Goal: Task Accomplishment & Management: Use online tool/utility

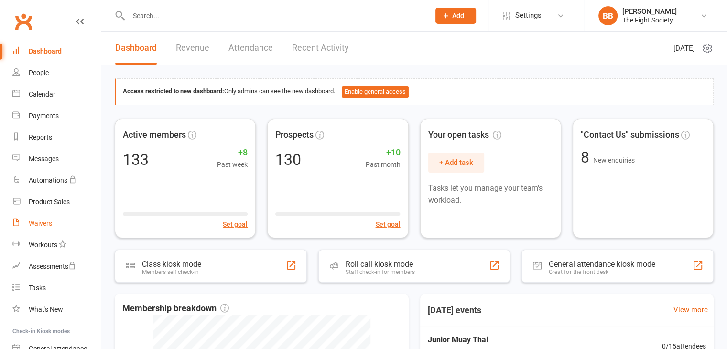
click at [43, 225] on div "Waivers" at bounding box center [40, 223] width 23 height 8
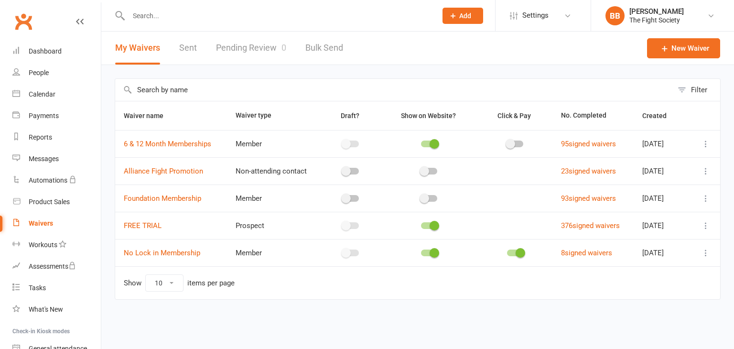
click at [241, 49] on link "Pending Review 0" at bounding box center [251, 48] width 70 height 33
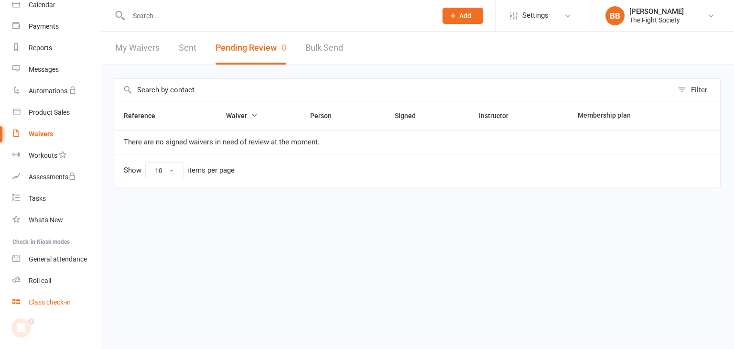
click at [49, 303] on div "Class check-in" at bounding box center [50, 302] width 42 height 8
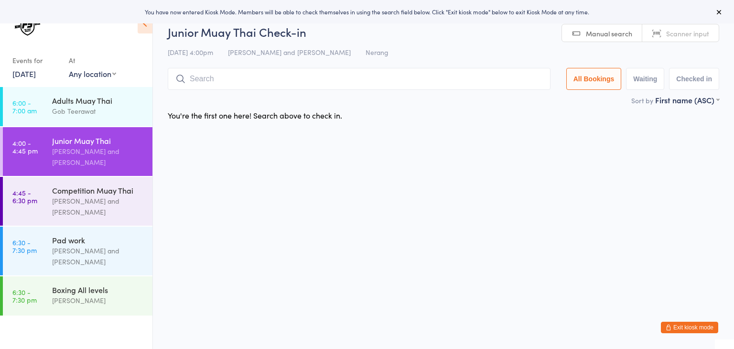
click at [680, 31] on span "Scanner input" at bounding box center [687, 34] width 43 height 10
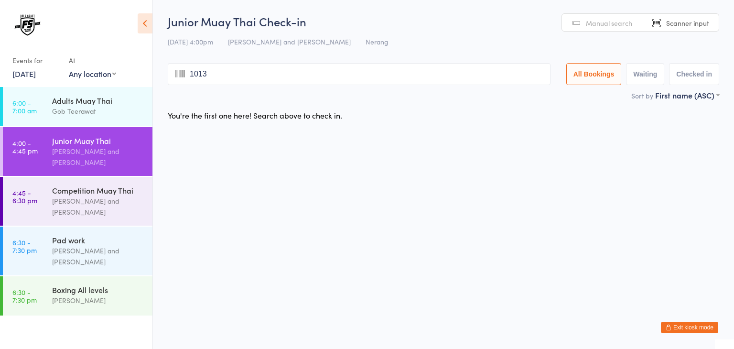
type input "1013"
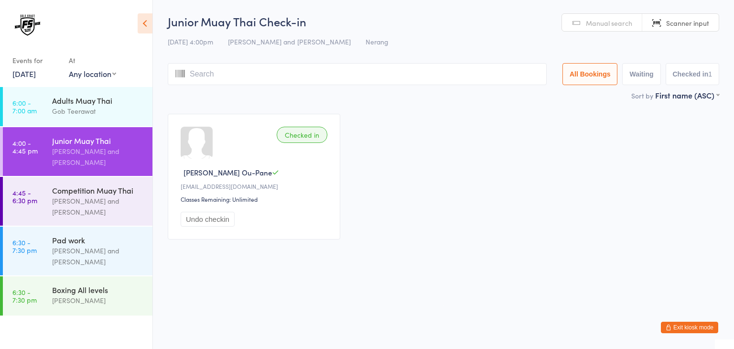
click at [276, 281] on html "You have now entered Kiosk Mode. Members will be able to check themselves in us…" at bounding box center [367, 174] width 734 height 349
click at [128, 200] on div "[PERSON_NAME] and [PERSON_NAME]" at bounding box center [98, 206] width 92 height 22
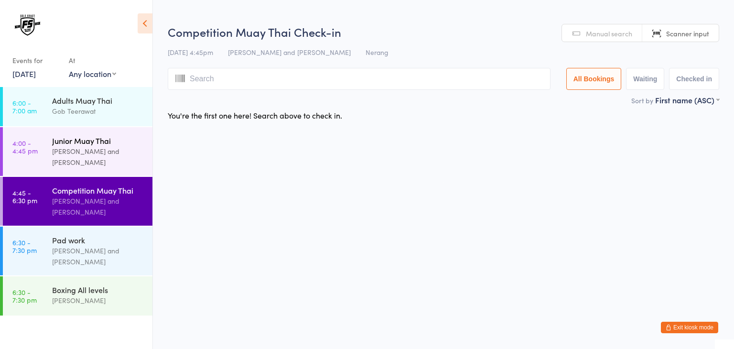
click at [117, 149] on div "[PERSON_NAME] and [PERSON_NAME]" at bounding box center [98, 157] width 92 height 22
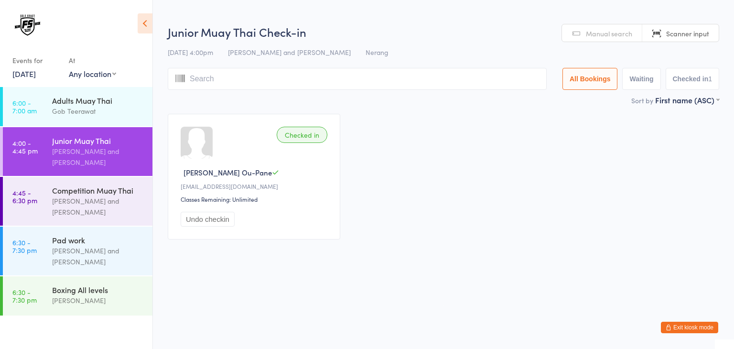
click at [450, 78] on input "search" at bounding box center [357, 79] width 379 height 22
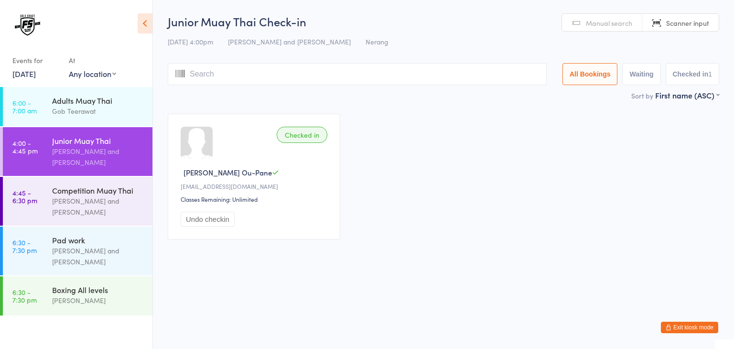
click at [382, 82] on input "search" at bounding box center [357, 74] width 379 height 22
click at [366, 302] on html "You have now entered Kiosk Mode. Members will be able to check themselves in us…" at bounding box center [367, 174] width 734 height 349
click at [280, 73] on input "search" at bounding box center [357, 74] width 379 height 22
click at [257, 292] on html "You have now entered Kiosk Mode. Members will be able to check themselves in us…" at bounding box center [367, 174] width 734 height 349
click at [460, 79] on input "search" at bounding box center [357, 74] width 379 height 22
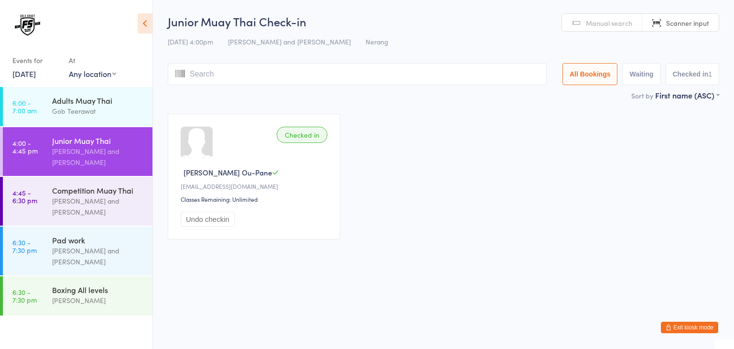
click at [362, 71] on input "search" at bounding box center [357, 74] width 379 height 22
click at [394, 69] on input "search" at bounding box center [357, 74] width 379 height 22
click at [418, 125] on div "Checked in [PERSON_NAME] Ou-Pane [EMAIL_ADDRESS][DOMAIN_NAME] Classes Remaining…" at bounding box center [443, 176] width 569 height 143
click at [417, 75] on input "search" at bounding box center [357, 74] width 379 height 22
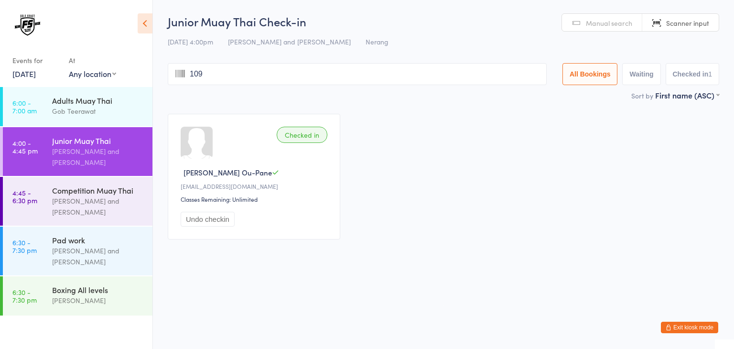
type input "1097"
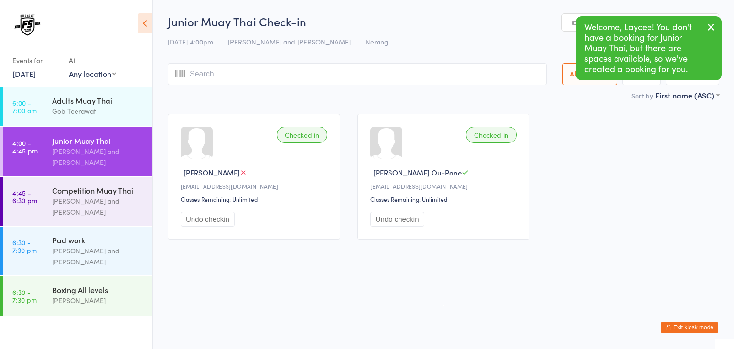
click at [711, 24] on icon "button" at bounding box center [710, 27] width 11 height 12
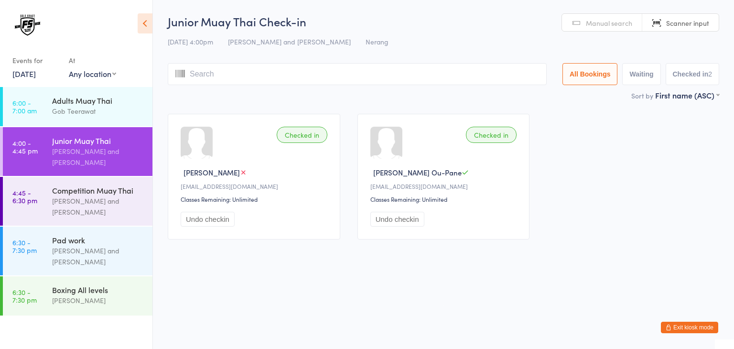
click at [399, 75] on input "search" at bounding box center [357, 74] width 379 height 22
click at [569, 193] on div "Checked in [PERSON_NAME] [EMAIL_ADDRESS][DOMAIN_NAME] Classes Remaining: Unlimi…" at bounding box center [443, 176] width 569 height 143
click at [509, 103] on main "Junior Muay Thai Check-in [DATE] 4:00pm [PERSON_NAME] and Gob Teerawat Nerang M…" at bounding box center [443, 130] width 551 height 235
click at [443, 96] on div "Sort by First name (ASC) First name (ASC) First name (DESC) Last name (ASC) Las…" at bounding box center [443, 95] width 551 height 11
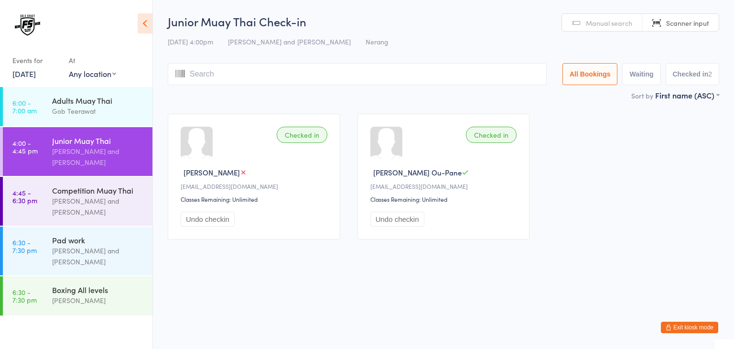
click at [451, 75] on input "search" at bounding box center [357, 74] width 379 height 22
type input "1001"
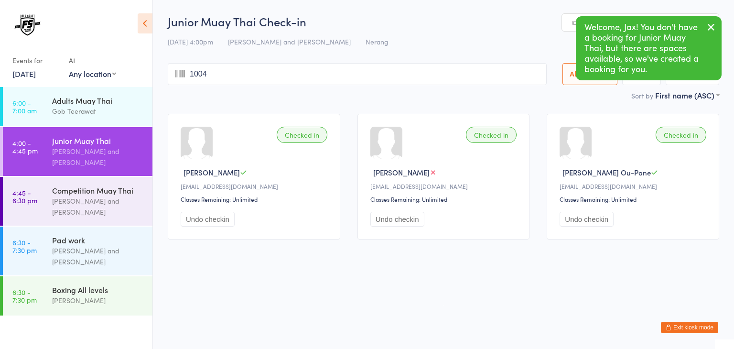
type input "1004"
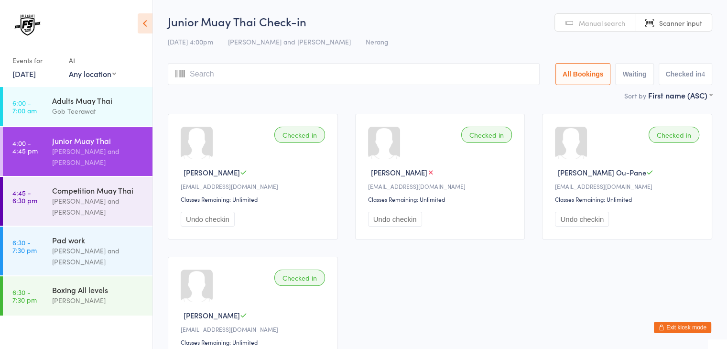
click at [430, 72] on input "search" at bounding box center [354, 74] width 372 height 22
click at [358, 73] on input "search" at bounding box center [354, 74] width 372 height 22
click at [591, 26] on span "Manual search" at bounding box center [602, 23] width 46 height 10
click at [410, 69] on input "search" at bounding box center [354, 74] width 372 height 22
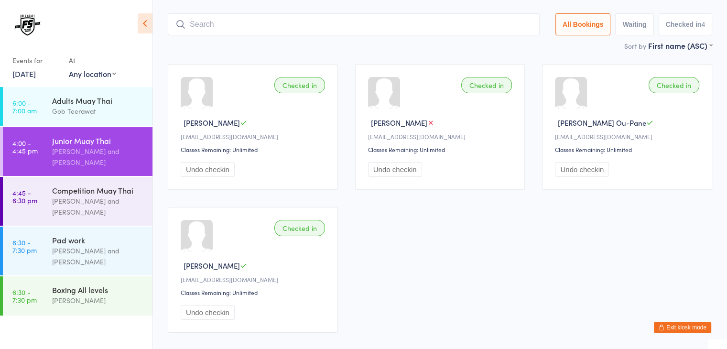
scroll to position [63, 0]
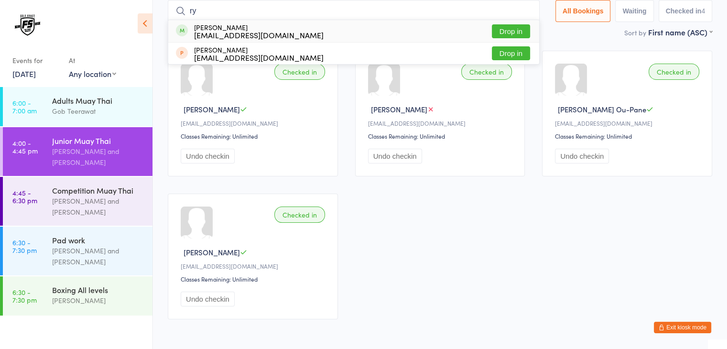
type input "r"
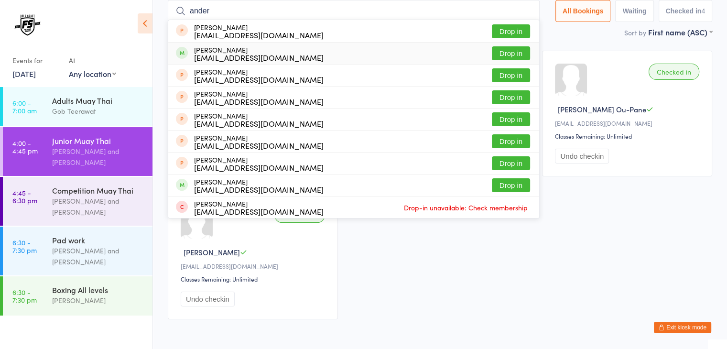
type input "ander"
click at [507, 51] on button "Drop in" at bounding box center [511, 53] width 38 height 14
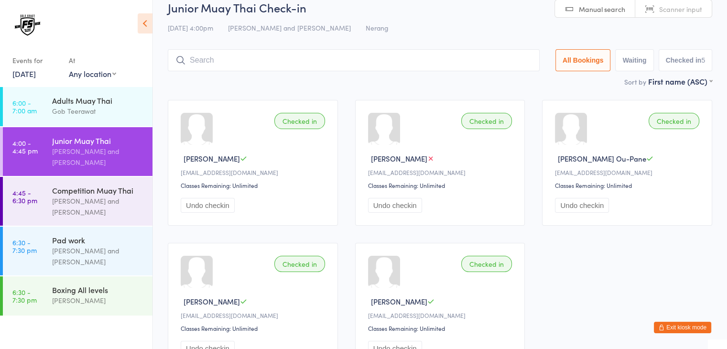
scroll to position [13, 0]
type input "1007"
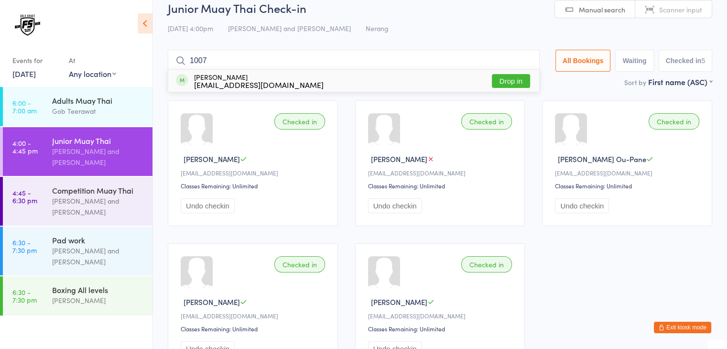
click at [517, 76] on button "Drop in" at bounding box center [511, 81] width 38 height 14
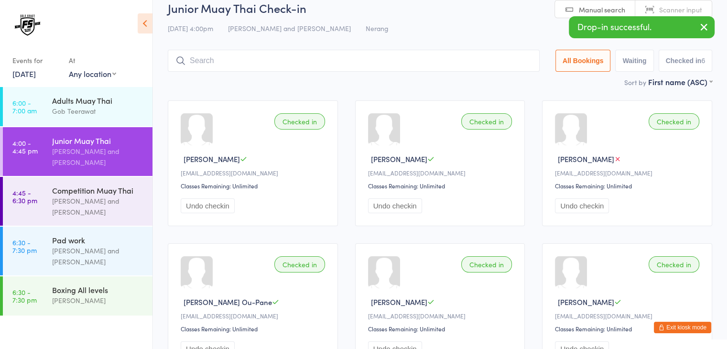
click at [472, 54] on input "search" at bounding box center [354, 61] width 372 height 22
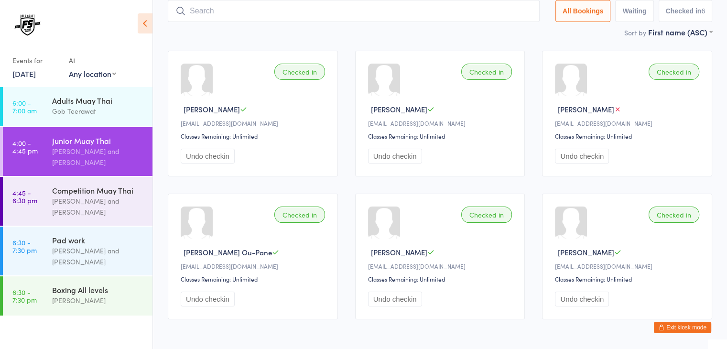
scroll to position [0, 0]
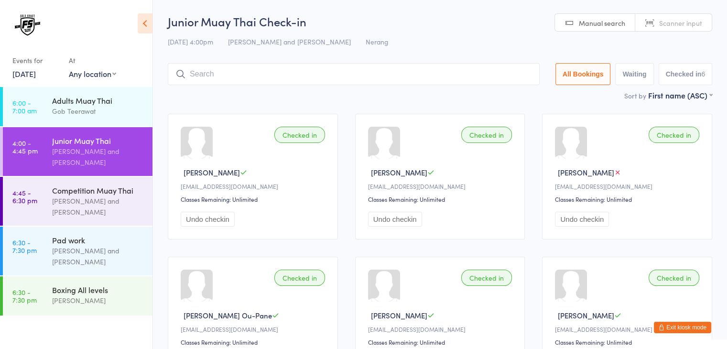
click at [687, 25] on span "Scanner input" at bounding box center [680, 23] width 43 height 10
click at [506, 68] on input "search" at bounding box center [354, 74] width 372 height 22
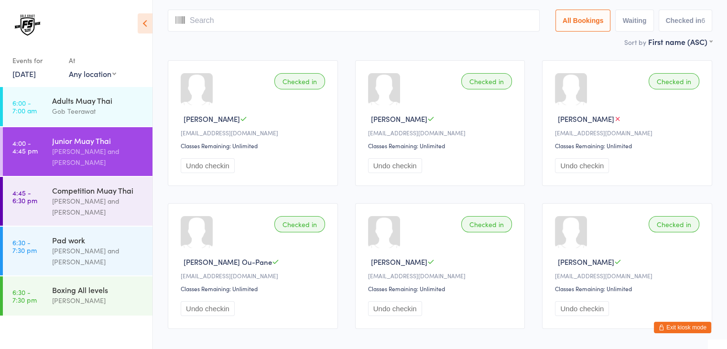
scroll to position [63, 0]
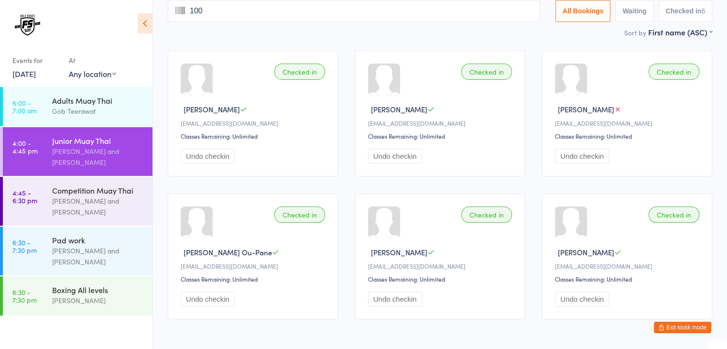
type input "1006"
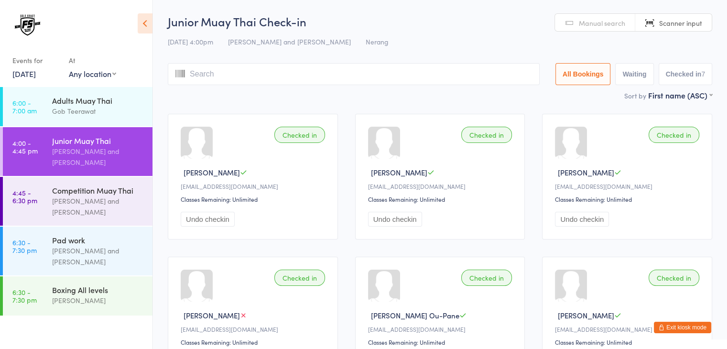
click at [437, 75] on input "search" at bounding box center [354, 74] width 372 height 22
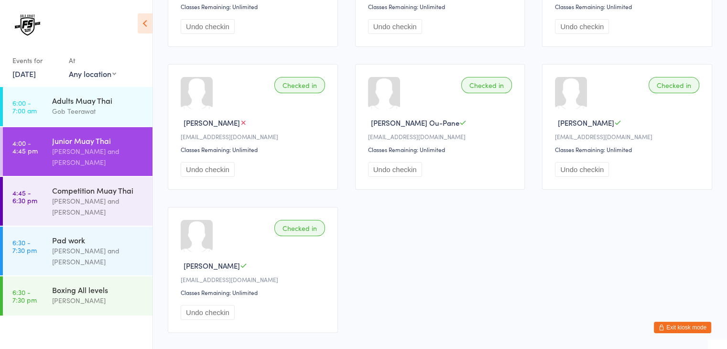
scroll to position [194, 0]
click at [136, 205] on div "[PERSON_NAME] and [PERSON_NAME]" at bounding box center [98, 206] width 92 height 22
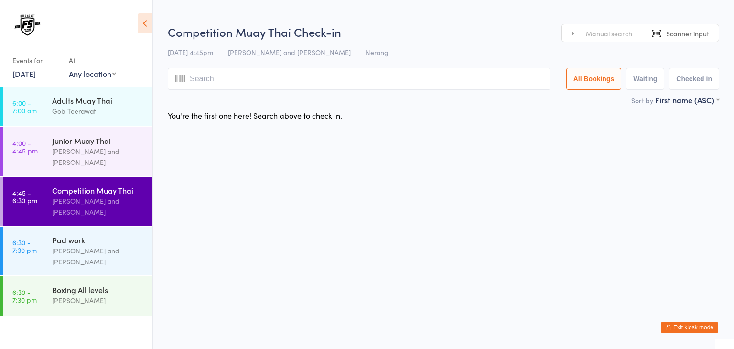
click at [457, 77] on input "search" at bounding box center [359, 79] width 383 height 22
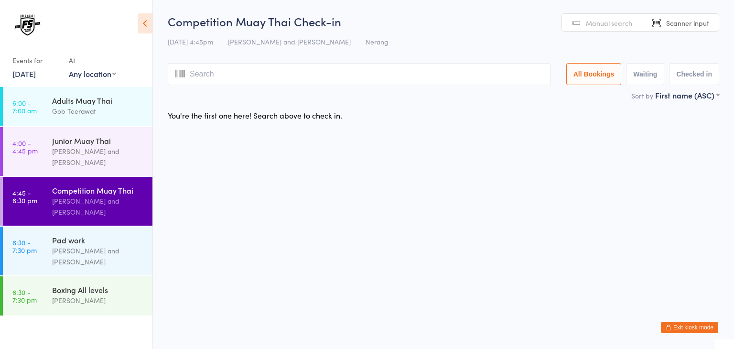
click at [352, 289] on html "You have now entered Kiosk Mode. Members will be able to check themselves in us…" at bounding box center [367, 174] width 734 height 349
click at [431, 79] on input "search" at bounding box center [359, 74] width 383 height 22
click at [438, 75] on input "search" at bounding box center [359, 74] width 383 height 22
type input "1021"
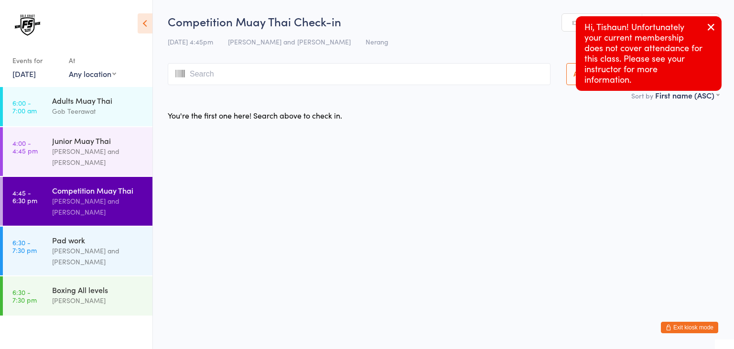
click at [474, 72] on input "search" at bounding box center [359, 74] width 383 height 22
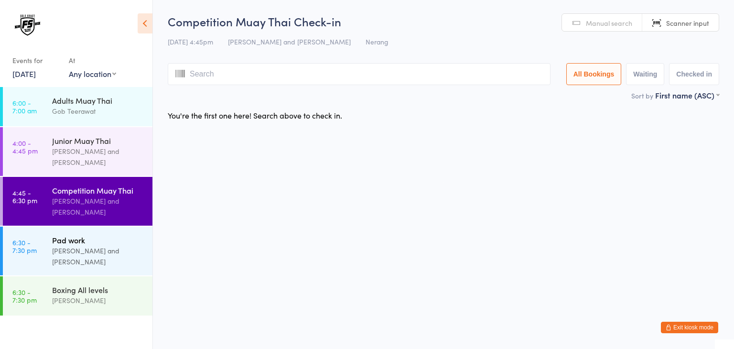
click at [104, 251] on div "[PERSON_NAME] and [PERSON_NAME]" at bounding box center [98, 256] width 92 height 22
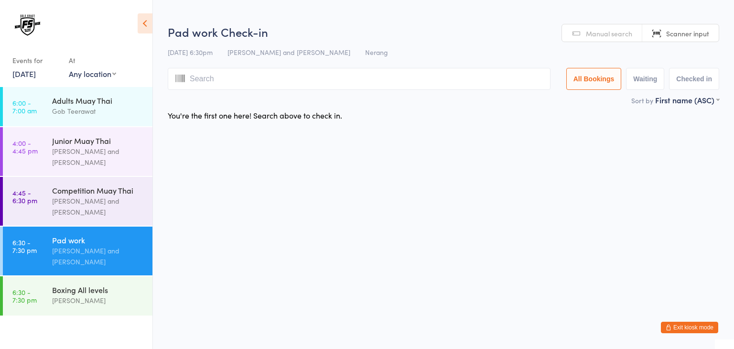
click at [390, 80] on input "search" at bounding box center [359, 79] width 383 height 22
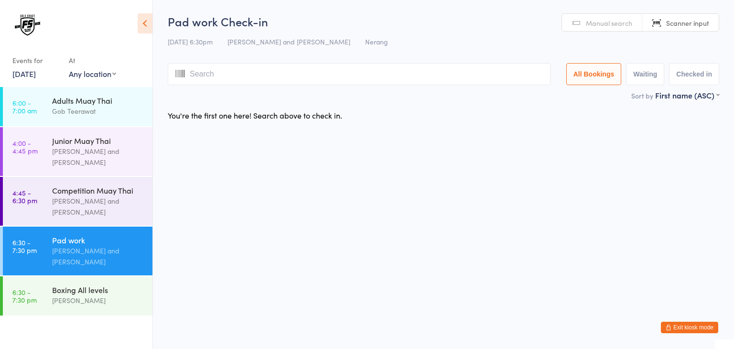
click at [390, 77] on input "search" at bounding box center [359, 74] width 383 height 22
type input "1021"
click at [99, 204] on div "[PERSON_NAME] and [PERSON_NAME]" at bounding box center [98, 206] width 92 height 22
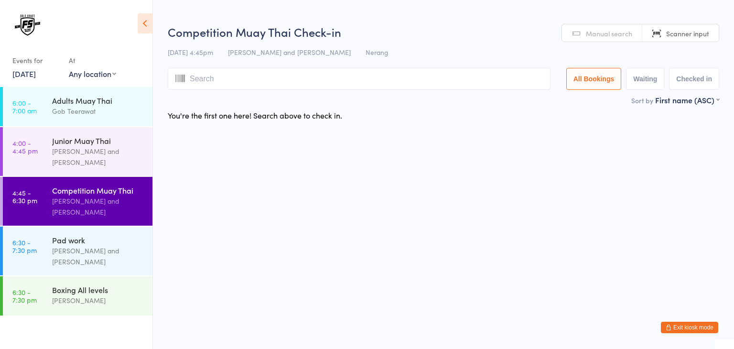
click at [415, 80] on input "search" at bounding box center [359, 79] width 383 height 22
type input "1021"
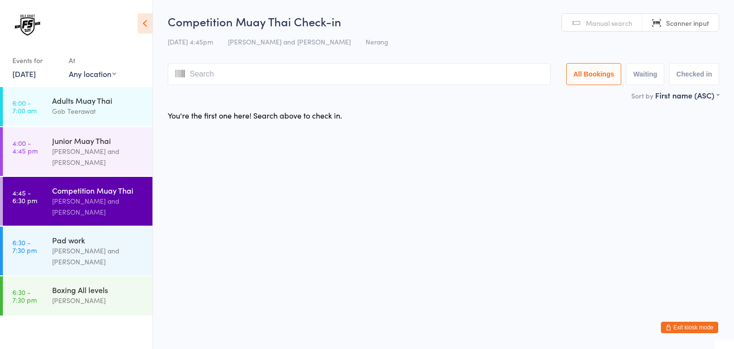
click at [414, 77] on input "search" at bounding box center [359, 74] width 383 height 22
type input "1021"
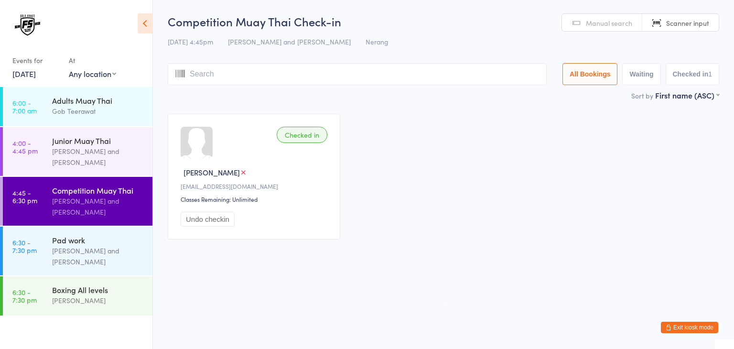
click at [458, 76] on input "search" at bounding box center [357, 74] width 379 height 22
click at [450, 76] on input "search" at bounding box center [357, 74] width 379 height 22
click at [441, 75] on input "search" at bounding box center [357, 74] width 379 height 22
type input "1009"
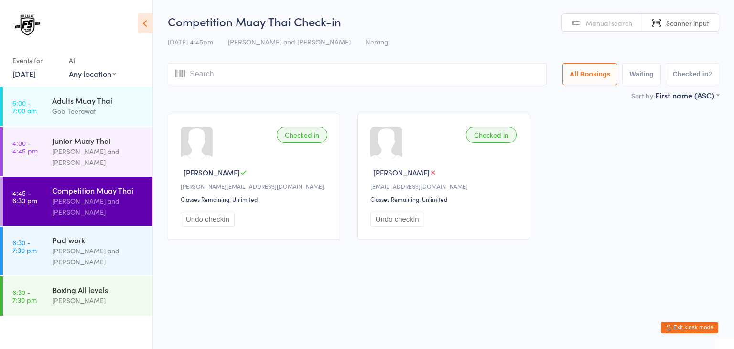
click at [449, 71] on input "search" at bounding box center [357, 74] width 379 height 22
type input "noa"
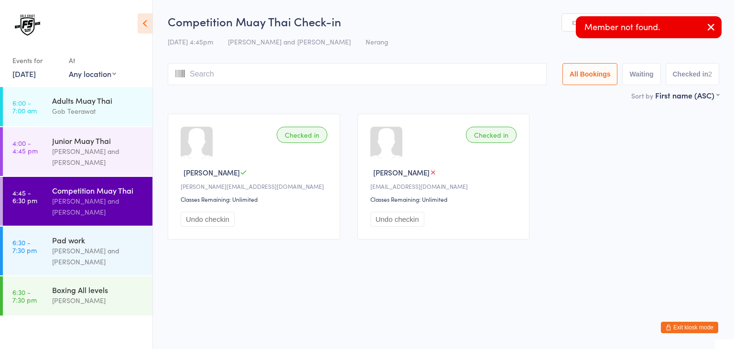
click at [711, 25] on icon "button" at bounding box center [710, 27] width 11 height 12
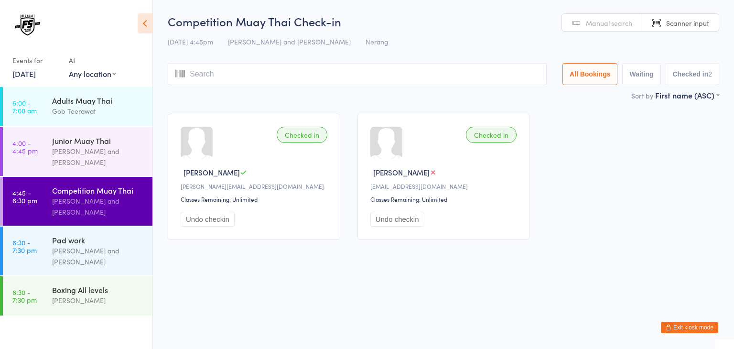
click at [610, 22] on span "Manual search" at bounding box center [609, 23] width 46 height 10
click at [409, 81] on input "search" at bounding box center [357, 74] width 379 height 22
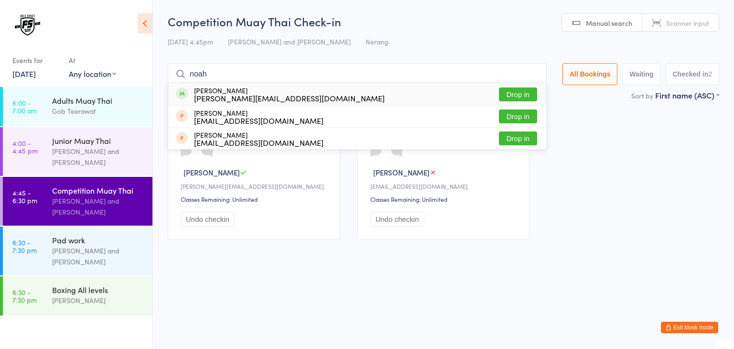
type input "noah"
click at [512, 93] on button "Drop in" at bounding box center [518, 94] width 38 height 14
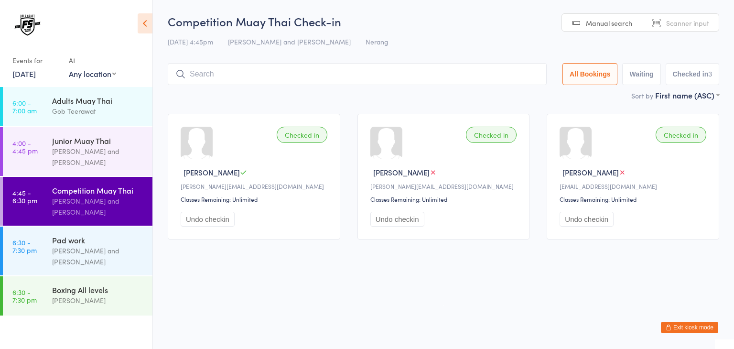
click at [541, 39] on div "[DATE] 4:45pm [PERSON_NAME] and Gob Teerawat Nerang" at bounding box center [443, 42] width 551 height 16
click at [499, 75] on input "search" at bounding box center [357, 74] width 379 height 22
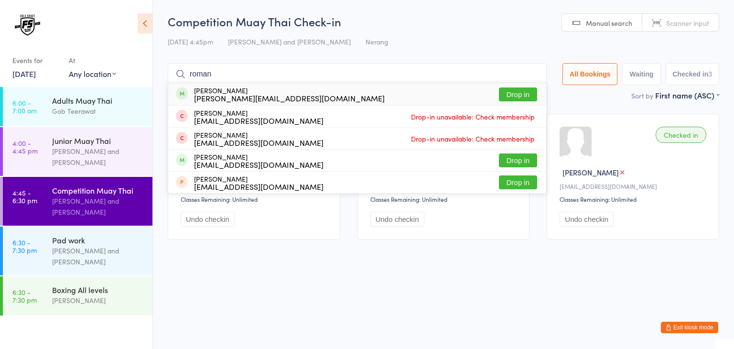
type input "roman"
click at [525, 97] on button "Drop in" at bounding box center [518, 94] width 38 height 14
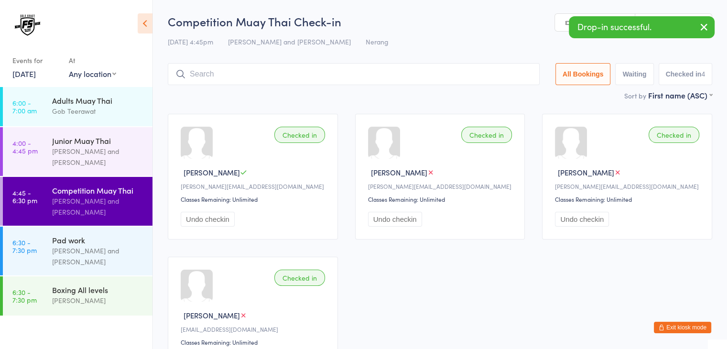
click at [702, 28] on icon "button" at bounding box center [703, 27] width 11 height 12
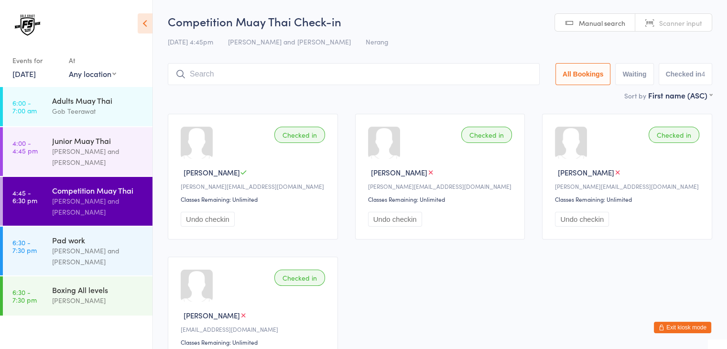
click at [494, 79] on input "search" at bounding box center [354, 74] width 372 height 22
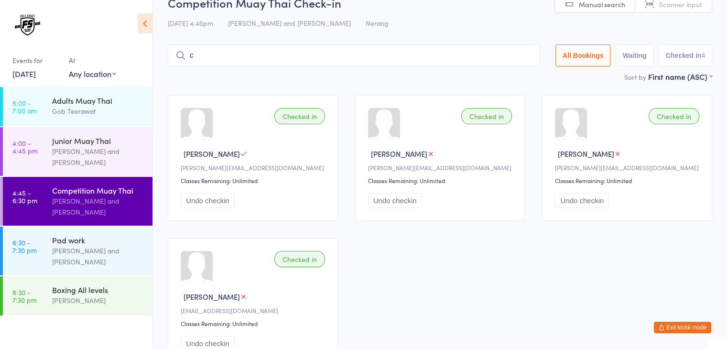
scroll to position [45, 0]
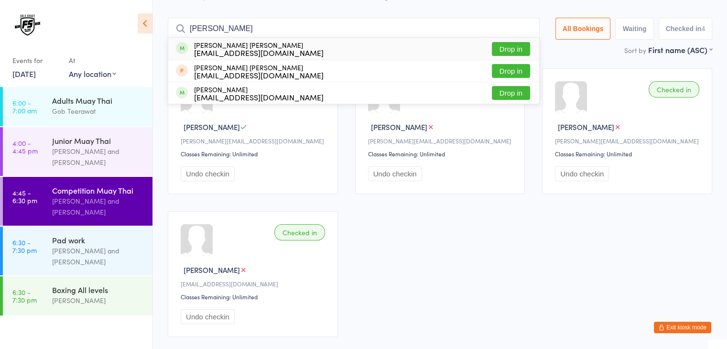
type input "[PERSON_NAME]"
click at [509, 46] on button "Drop in" at bounding box center [511, 49] width 38 height 14
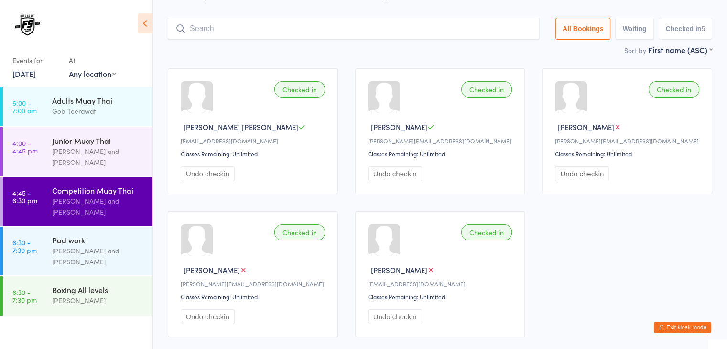
click at [483, 31] on input "search" at bounding box center [354, 29] width 372 height 22
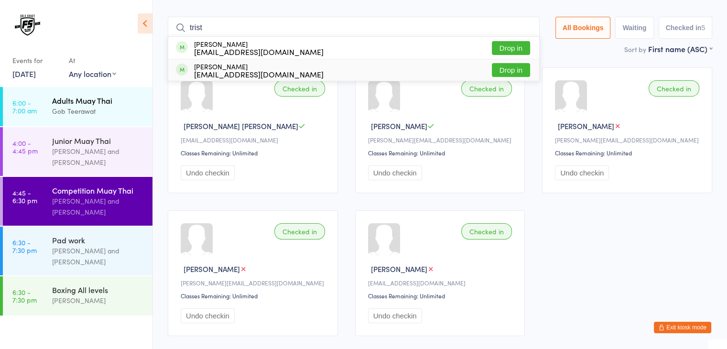
type input "trist"
click at [143, 100] on div "Adults Muay Thai" at bounding box center [98, 100] width 92 height 11
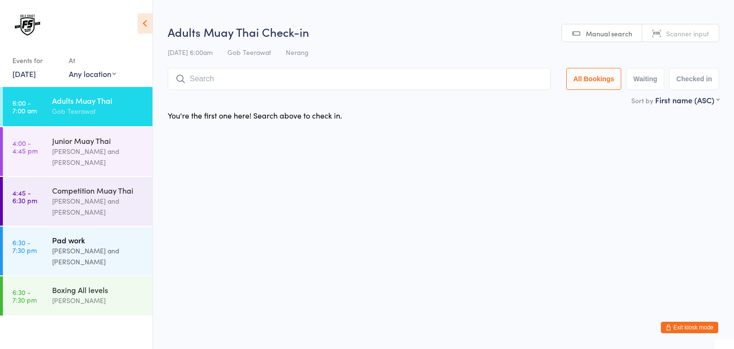
click at [94, 242] on div "Pad work" at bounding box center [98, 240] width 92 height 11
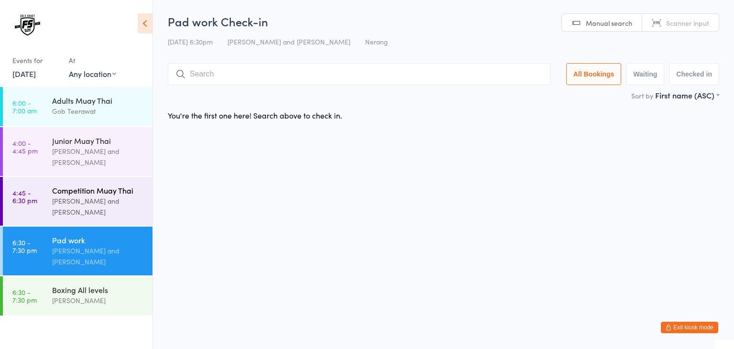
click at [116, 207] on div "[PERSON_NAME] and [PERSON_NAME]" at bounding box center [98, 206] width 92 height 22
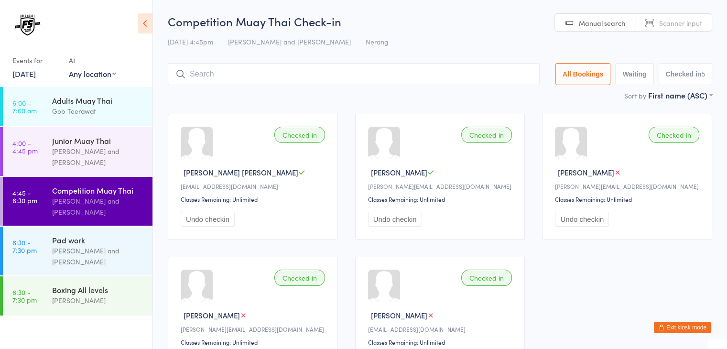
click at [429, 73] on input "search" at bounding box center [354, 74] width 372 height 22
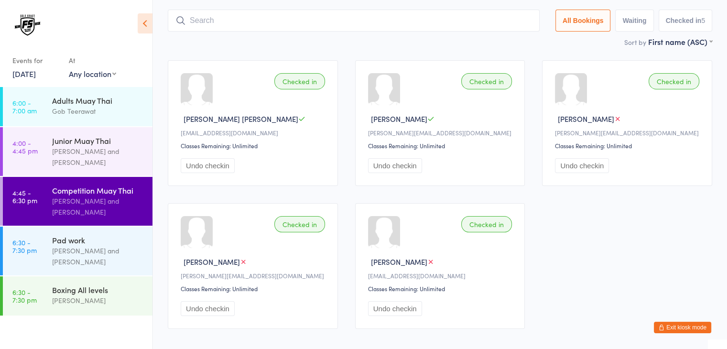
scroll to position [63, 0]
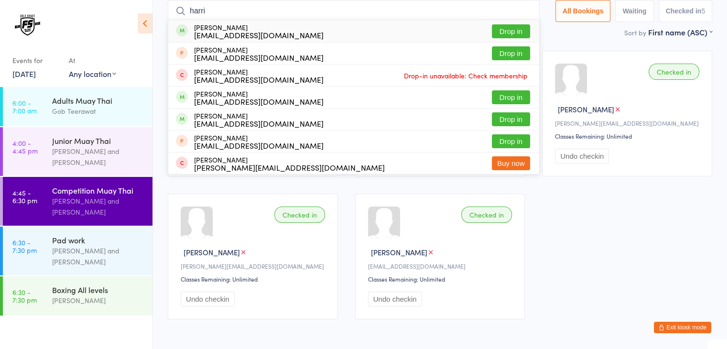
type input "harri"
click at [522, 29] on button "Drop in" at bounding box center [511, 31] width 38 height 14
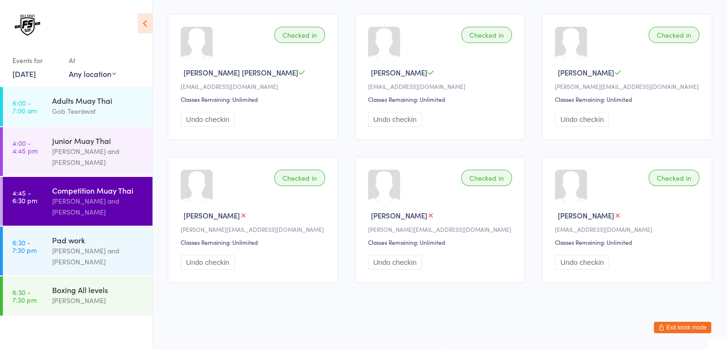
scroll to position [0, 0]
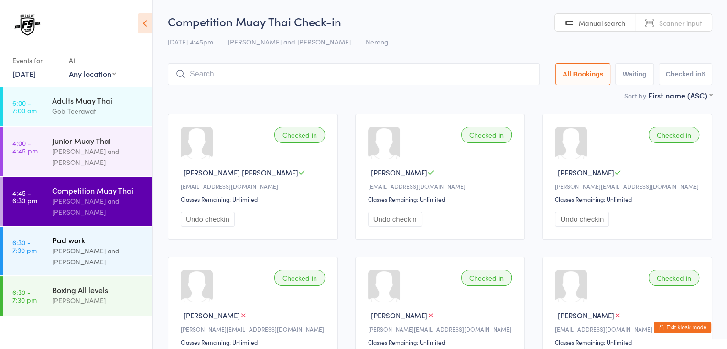
click at [95, 257] on div "[PERSON_NAME] and [PERSON_NAME]" at bounding box center [98, 256] width 92 height 22
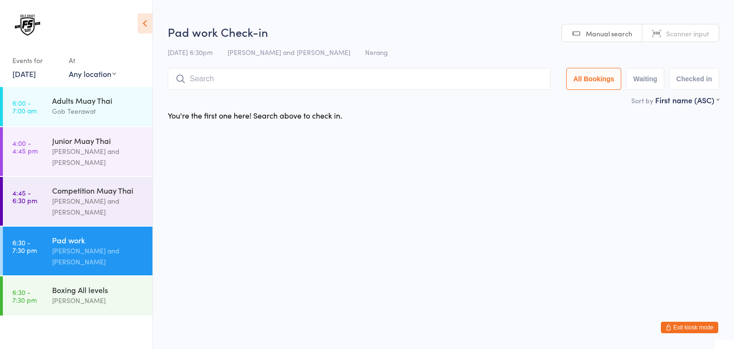
click at [683, 29] on span "Scanner input" at bounding box center [687, 34] width 43 height 10
click at [513, 81] on input "search" at bounding box center [359, 79] width 383 height 22
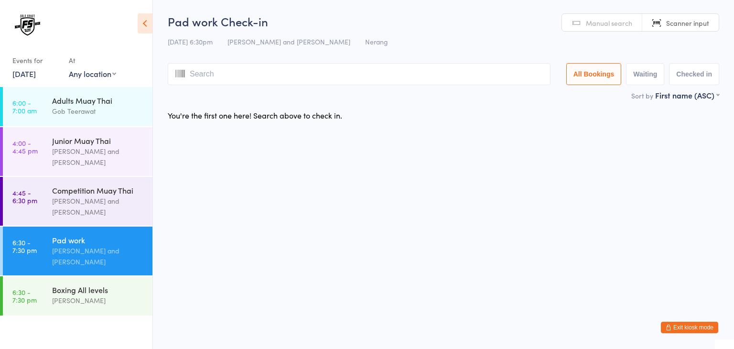
click at [346, 76] on input "search" at bounding box center [359, 74] width 383 height 22
click at [399, 75] on input "search" at bounding box center [359, 74] width 383 height 22
type input "1077"
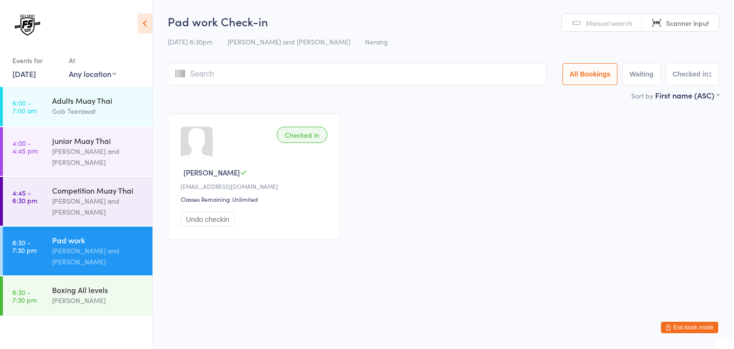
click at [409, 75] on input "search" at bounding box center [357, 74] width 379 height 22
click at [438, 67] on input "search" at bounding box center [357, 74] width 379 height 22
click at [439, 71] on input "search" at bounding box center [357, 74] width 379 height 22
type input "1031"
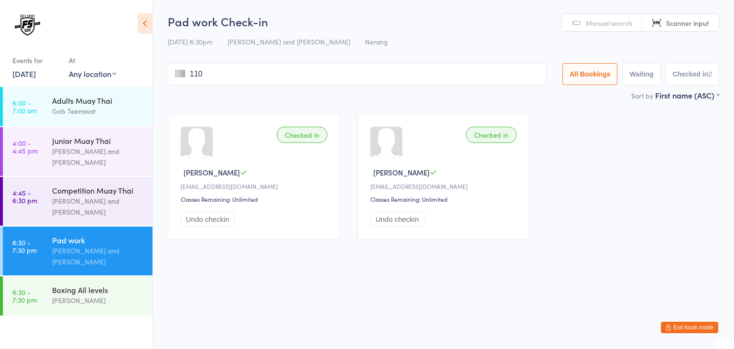
type input "1102"
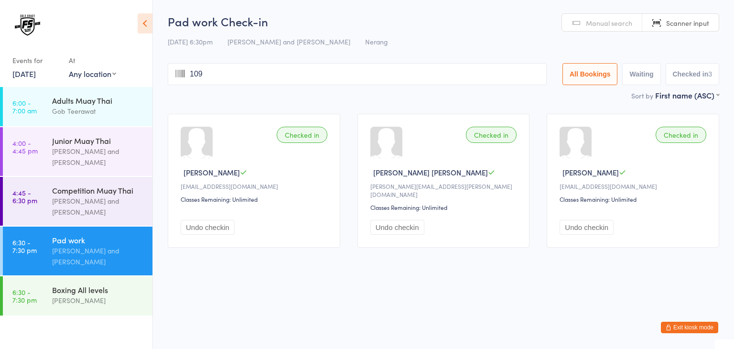
type input "1097"
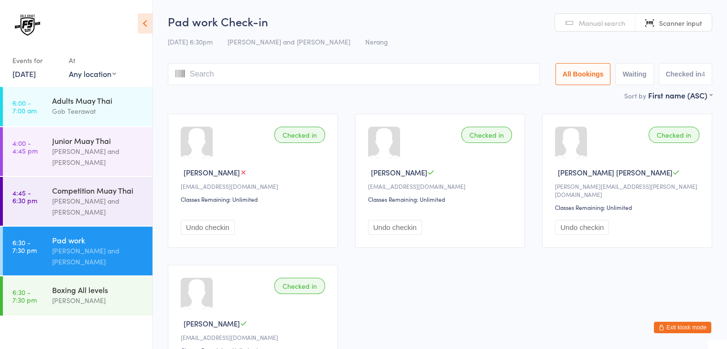
click at [446, 73] on input "search" at bounding box center [354, 74] width 372 height 22
click at [402, 75] on input "search" at bounding box center [354, 74] width 372 height 22
click at [397, 75] on input "search" at bounding box center [354, 74] width 372 height 22
click at [378, 78] on input "search" at bounding box center [354, 74] width 372 height 22
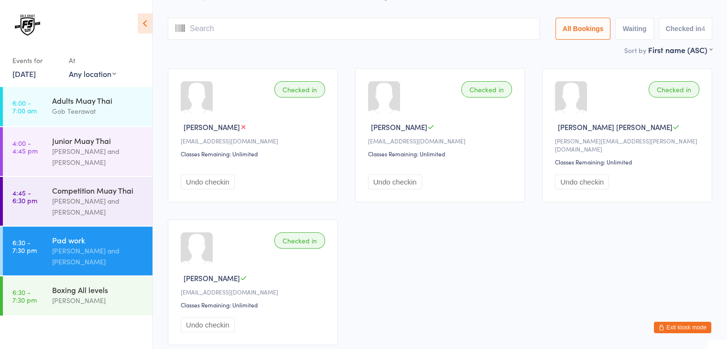
scroll to position [63, 0]
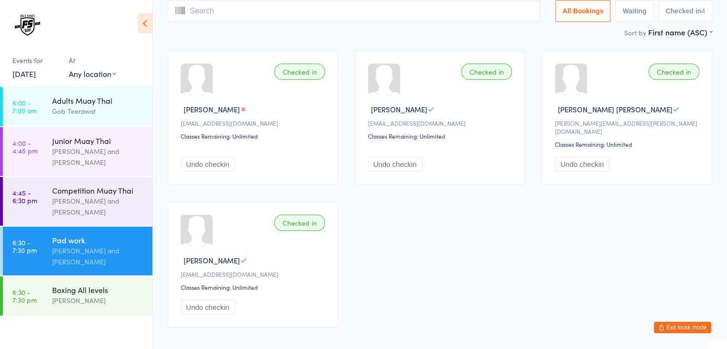
click at [420, 231] on div "Checked in [PERSON_NAME] [EMAIL_ADDRESS][DOMAIN_NAME] Classes Remaining: Unlimi…" at bounding box center [439, 189] width 561 height 294
click at [442, 232] on div "Checked in [PERSON_NAME] [EMAIL_ADDRESS][DOMAIN_NAME] Classes Remaining: Unlimi…" at bounding box center [439, 189] width 561 height 294
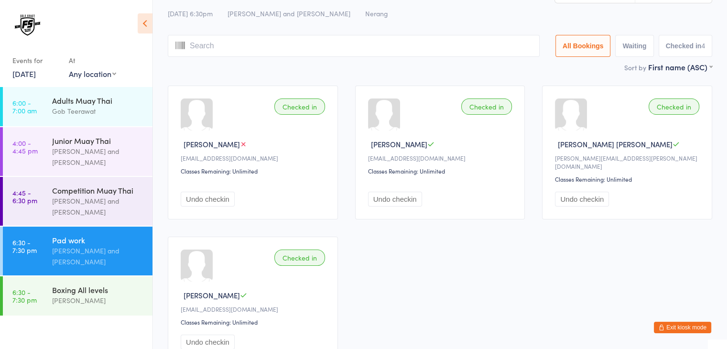
scroll to position [0, 0]
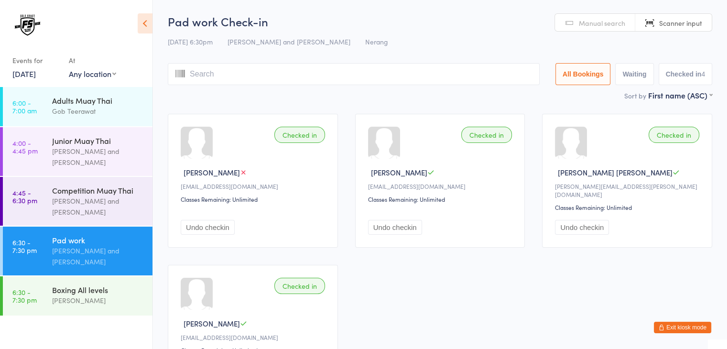
click at [450, 75] on input "search" at bounding box center [354, 74] width 372 height 22
click at [417, 101] on main "Pad work Check-in [DATE] 6:30pm [PERSON_NAME] and Gob Teerawat Nerang Manual se…" at bounding box center [440, 206] width 544 height 386
click at [445, 74] on input "search" at bounding box center [354, 74] width 372 height 22
click at [435, 75] on input "search" at bounding box center [354, 74] width 372 height 22
click at [600, 23] on span "Manual search" at bounding box center [602, 23] width 46 height 10
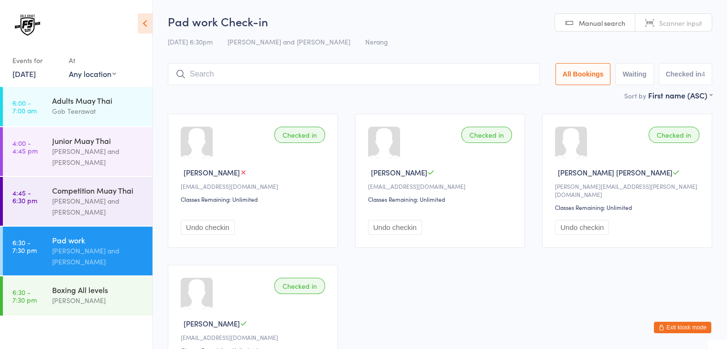
click at [497, 77] on input "search" at bounding box center [354, 74] width 372 height 22
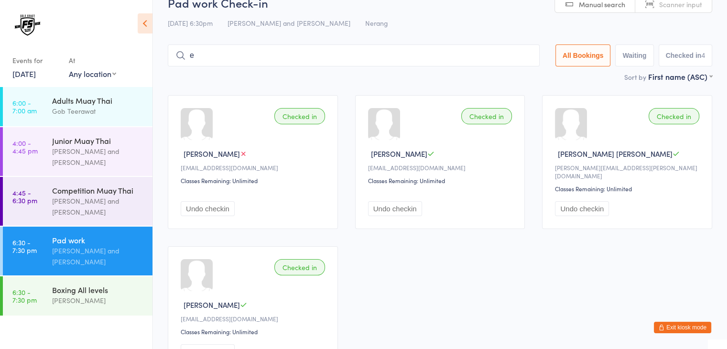
scroll to position [45, 0]
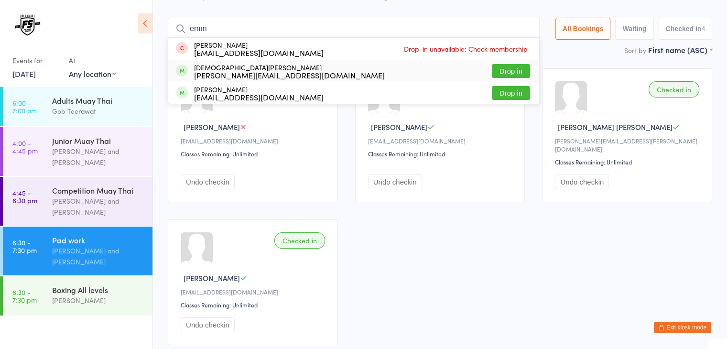
type input "emm"
click at [515, 72] on button "Drop in" at bounding box center [511, 71] width 38 height 14
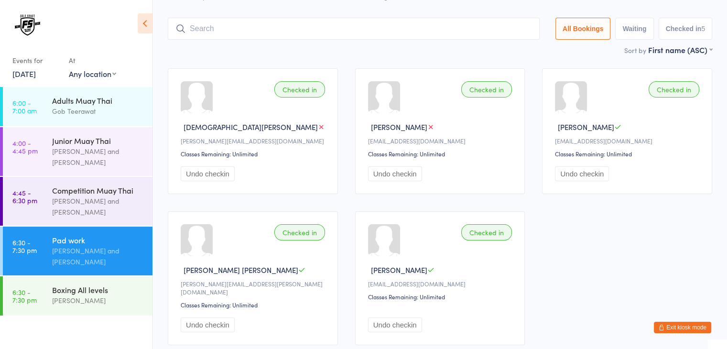
scroll to position [0, 0]
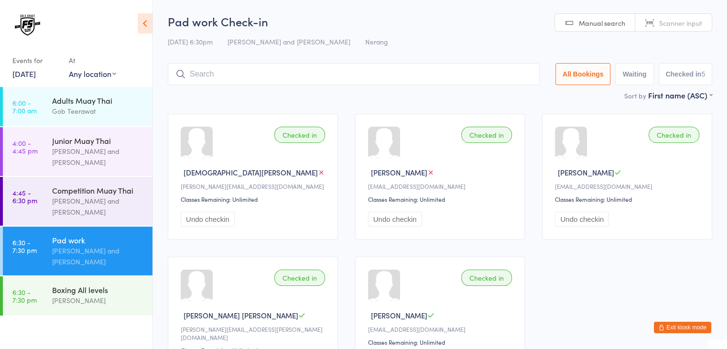
click at [661, 22] on span "Scanner input" at bounding box center [680, 23] width 43 height 10
click at [504, 78] on input "search" at bounding box center [354, 74] width 372 height 22
click at [443, 75] on input "search" at bounding box center [354, 74] width 372 height 22
click at [447, 73] on input "search" at bounding box center [354, 74] width 372 height 22
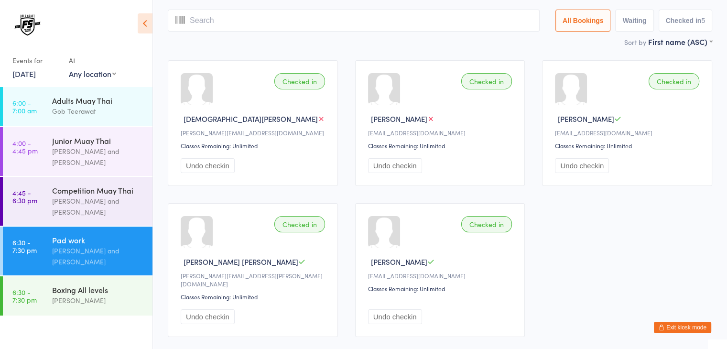
scroll to position [63, 0]
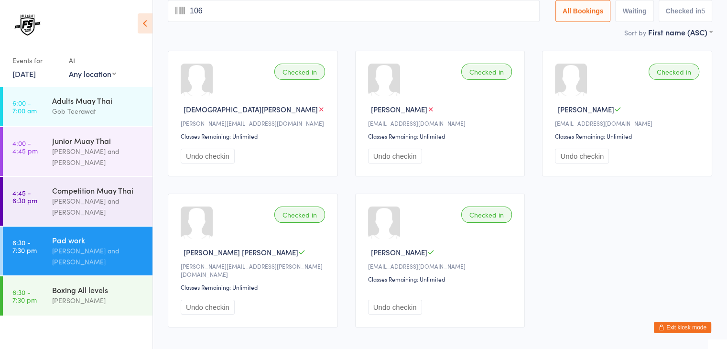
type input "1060"
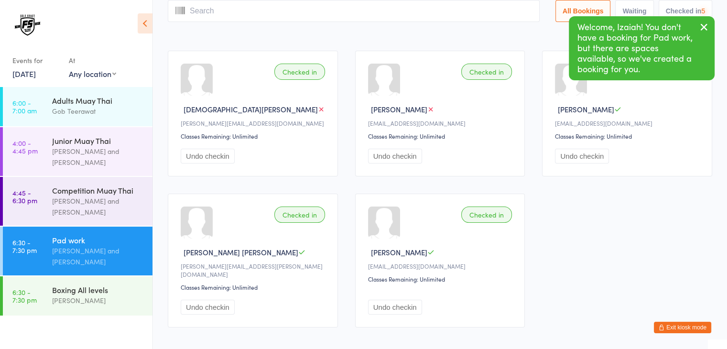
scroll to position [0, 0]
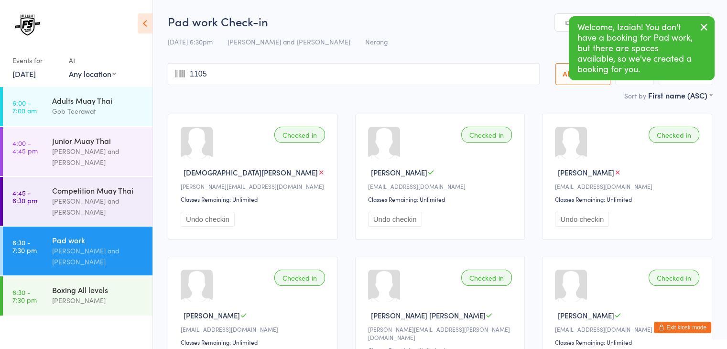
type input "1105"
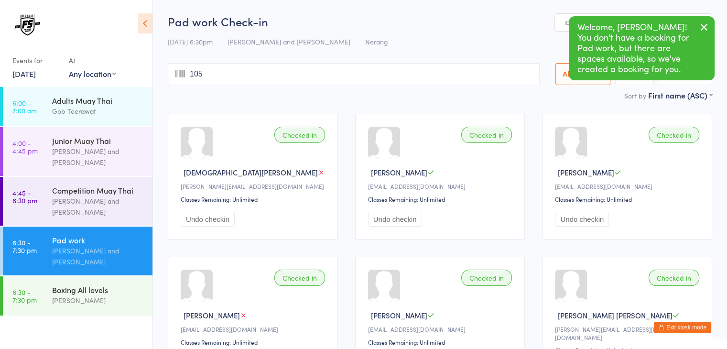
type input "1059"
click at [447, 73] on input "search" at bounding box center [354, 74] width 372 height 22
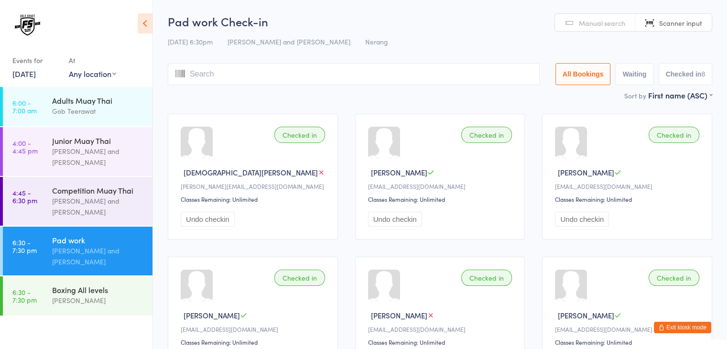
click at [451, 83] on input "search" at bounding box center [354, 74] width 372 height 22
click at [364, 73] on input "search" at bounding box center [354, 74] width 372 height 22
click at [378, 79] on input "search" at bounding box center [354, 74] width 372 height 22
click at [455, 67] on input "search" at bounding box center [354, 74] width 372 height 22
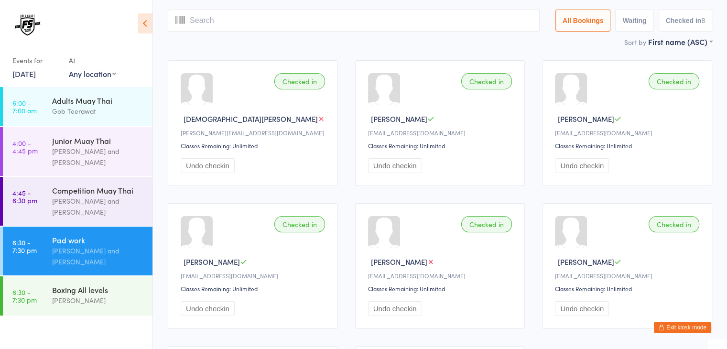
scroll to position [63, 0]
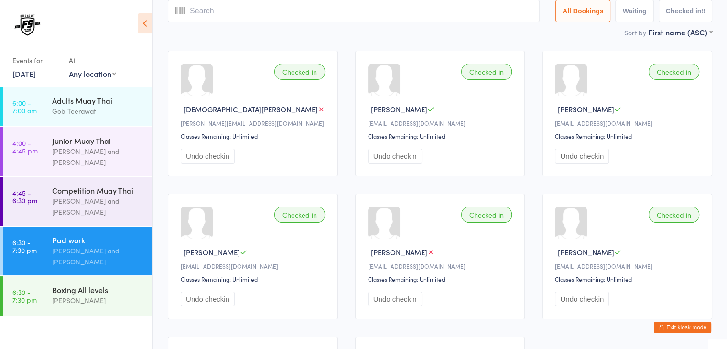
click at [407, 17] on input "search" at bounding box center [354, 11] width 372 height 22
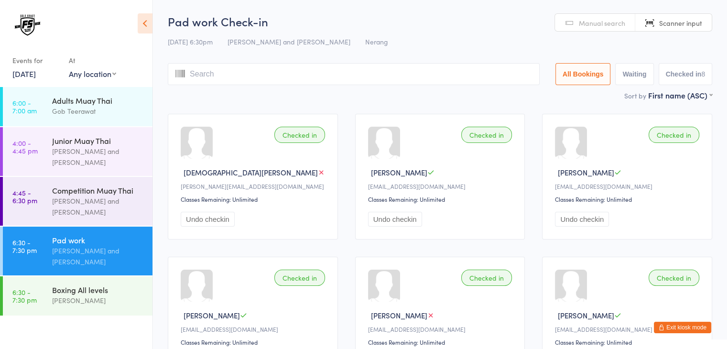
click at [406, 73] on input "search" at bounding box center [354, 74] width 372 height 22
click at [596, 23] on span "Manual search" at bounding box center [602, 23] width 46 height 10
click at [458, 71] on input "search" at bounding box center [354, 74] width 372 height 22
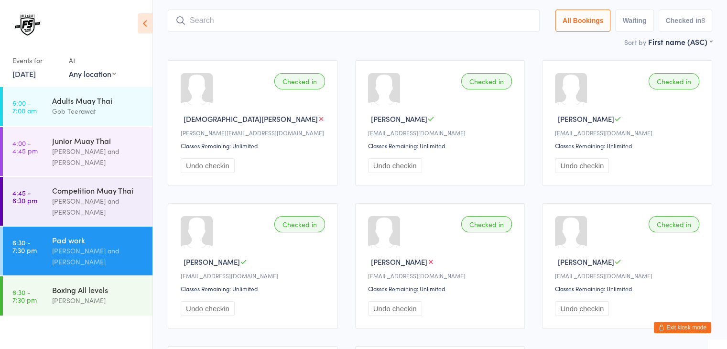
scroll to position [63, 0]
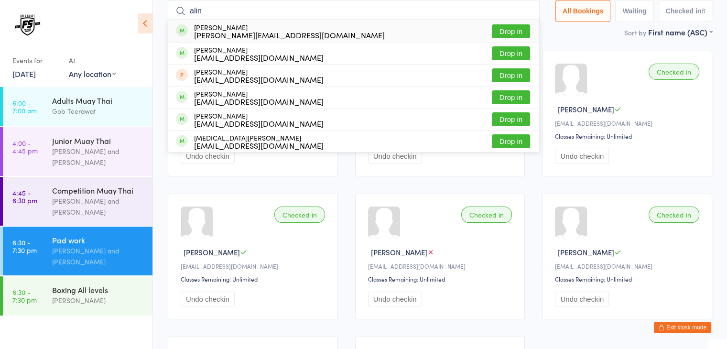
type input "alin"
click at [510, 32] on button "Drop in" at bounding box center [511, 31] width 38 height 14
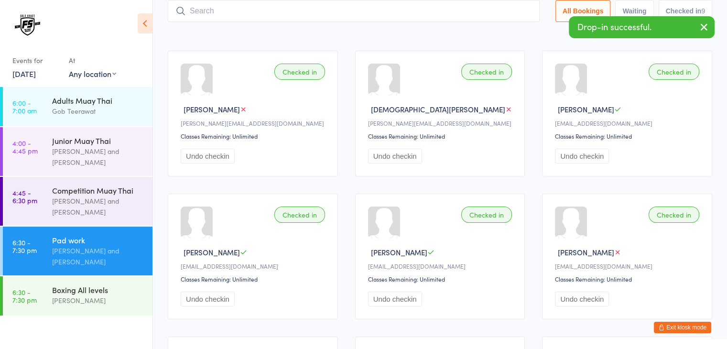
scroll to position [0, 0]
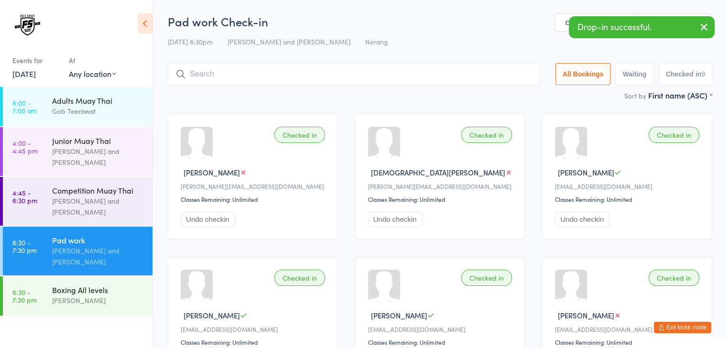
click at [705, 26] on icon "button" at bounding box center [703, 27] width 11 height 12
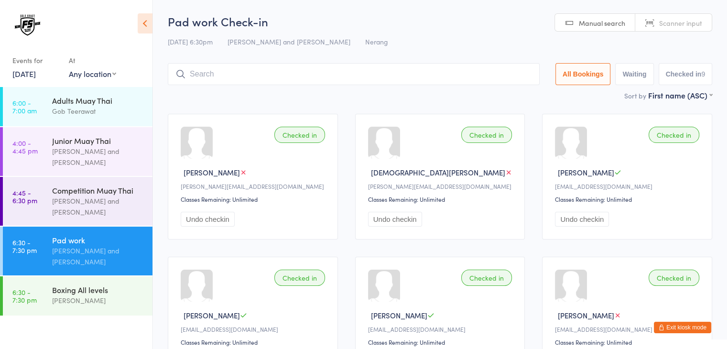
click at [694, 23] on span "Scanner input" at bounding box center [680, 23] width 43 height 10
click at [474, 79] on input "search" at bounding box center [354, 74] width 372 height 22
click at [463, 70] on input "search" at bounding box center [354, 74] width 372 height 22
click at [453, 76] on input "search" at bounding box center [354, 74] width 372 height 22
click at [474, 81] on input "search" at bounding box center [354, 74] width 372 height 22
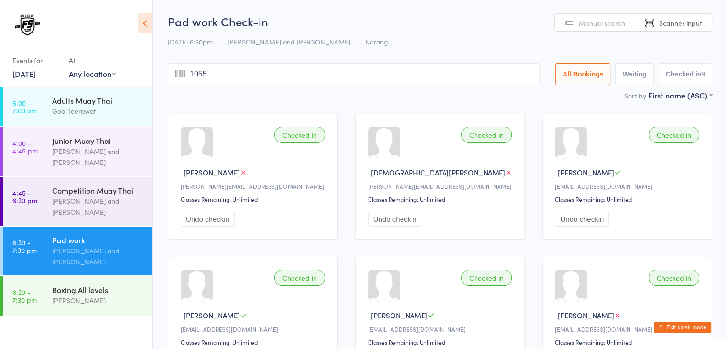
type input "1055"
click at [447, 71] on input "search" at bounding box center [352, 74] width 368 height 22
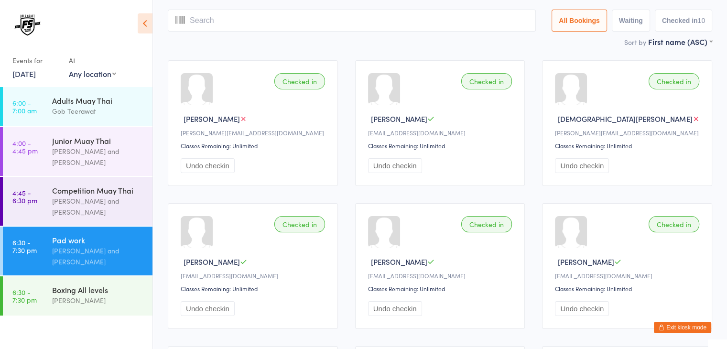
scroll to position [63, 0]
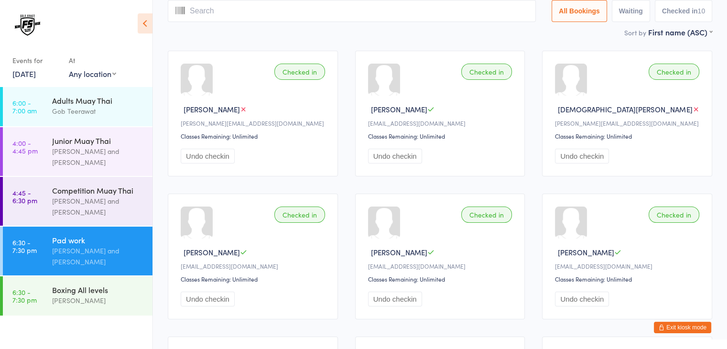
click at [447, 71] on div "Checked in [PERSON_NAME] [EMAIL_ADDRESS][DOMAIN_NAME] Classes Remaining: Unlimi…" at bounding box center [440, 114] width 170 height 126
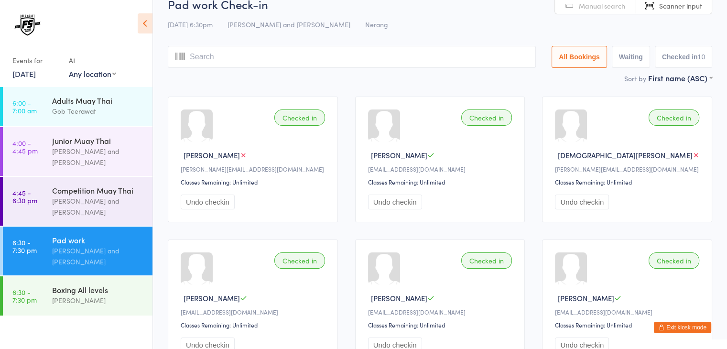
scroll to position [17, 0]
click at [493, 60] on input "search" at bounding box center [352, 57] width 368 height 22
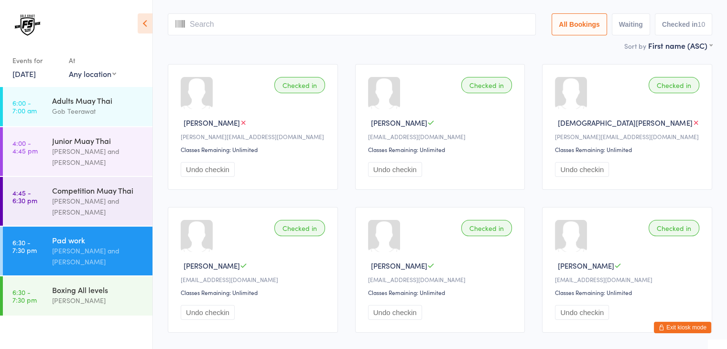
scroll to position [63, 0]
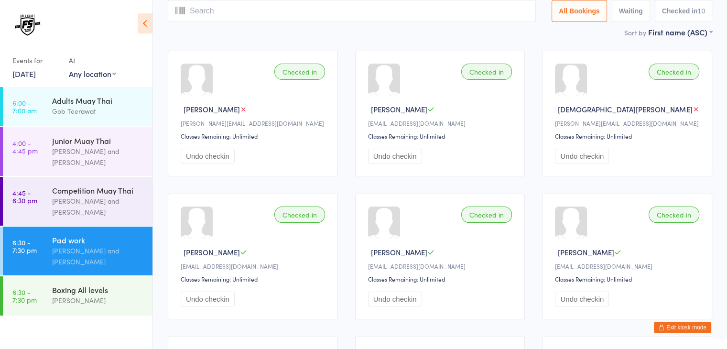
click at [493, 60] on div "Checked in [PERSON_NAME] [EMAIL_ADDRESS][DOMAIN_NAME] Classes Remaining: Unlimi…" at bounding box center [440, 114] width 170 height 126
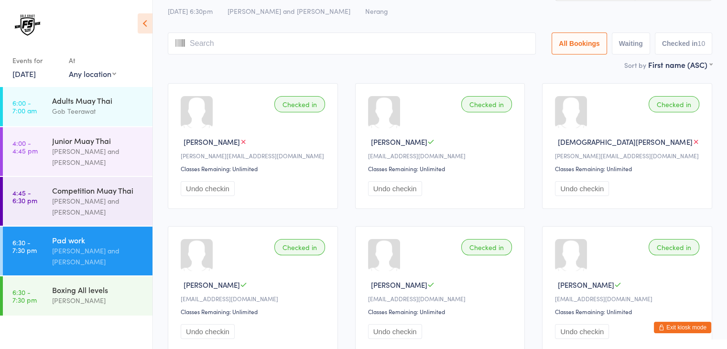
scroll to position [0, 0]
